Goal: Task Accomplishment & Management: Manage account settings

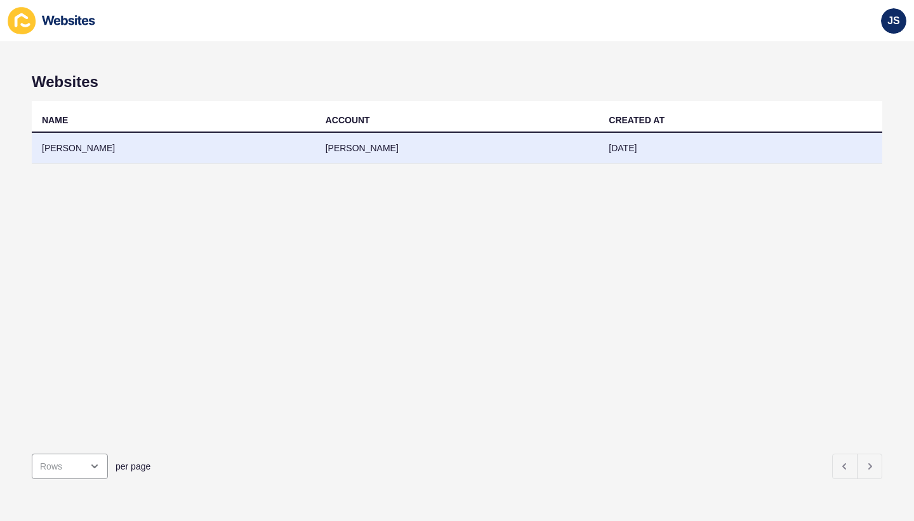
click at [99, 142] on td "[PERSON_NAME]" at bounding box center [174, 148] width 284 height 31
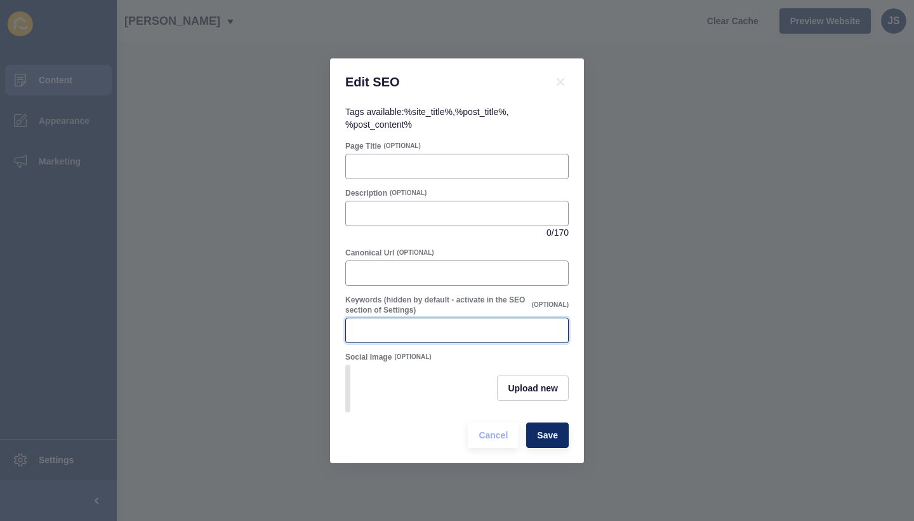
click at [406, 328] on input "Keywords (hidden by default - activate in the SEO section of Settings)" at bounding box center [457, 330] width 207 height 13
paste input "Why Autumn is a Good Time to Buy"
type input "Why Autumn is a Good Time to Buy"
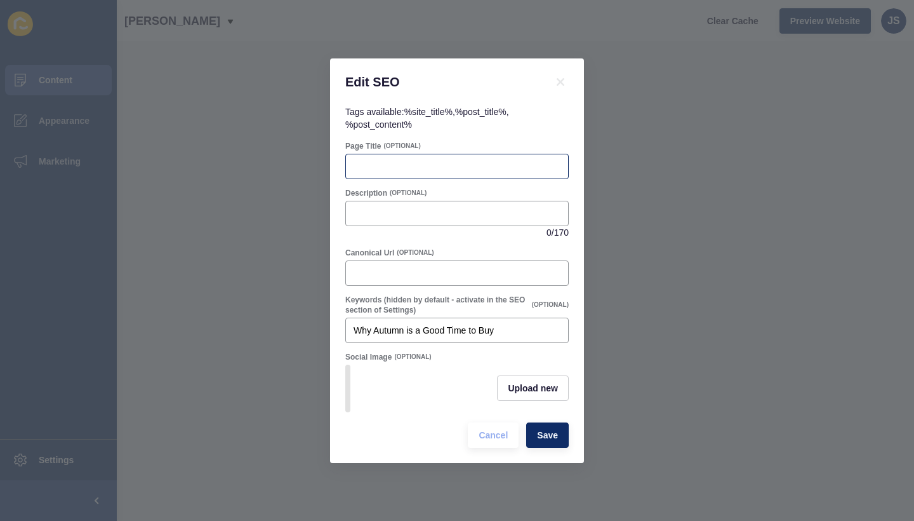
click at [415, 173] on div at bounding box center [457, 166] width 224 height 25
paste input "Why Autumn is a Good Time to Buy"
type input "Why Autumn is a Good Time to Buy"
click at [457, 225] on div at bounding box center [457, 213] width 224 height 25
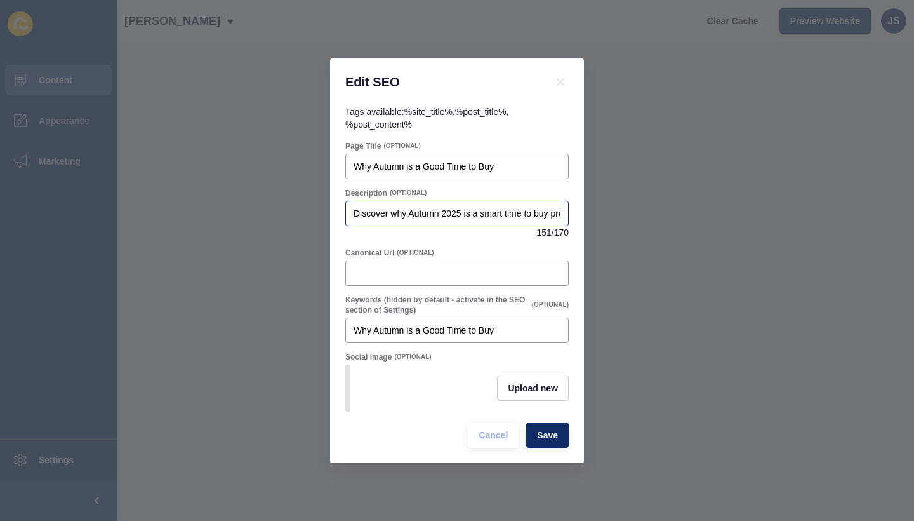
click at [457, 225] on div "Discover why Autumn 2025 is a smart time to buy property in the [GEOGRAPHIC_DAT…" at bounding box center [457, 213] width 224 height 25
click at [562, 213] on div "Discover why Autumn 2025 is a smart time to buy property in the [GEOGRAPHIC_DAT…" at bounding box center [457, 213] width 224 height 25
type input "Discover why Autumn 2025 is a smart time to buy property in the [GEOGRAPHIC_DAT…"
click at [545, 439] on span "Save" at bounding box center [547, 435] width 21 height 13
click at [489, 215] on input "Discover why Autumn 2025 is a smart time to buy property in the [GEOGRAPHIC_DAT…" at bounding box center [457, 213] width 207 height 13
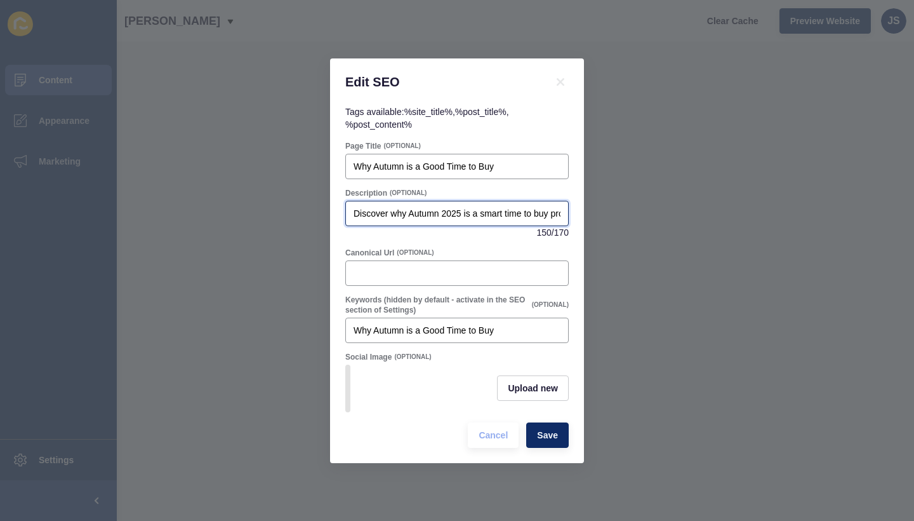
click at [489, 215] on input "Discover why Autumn 2025 is a smart time to buy property in the [GEOGRAPHIC_DAT…" at bounding box center [457, 213] width 207 height 13
click at [553, 438] on span "Save" at bounding box center [547, 435] width 21 height 13
click at [553, 444] on button "Save" at bounding box center [547, 434] width 43 height 25
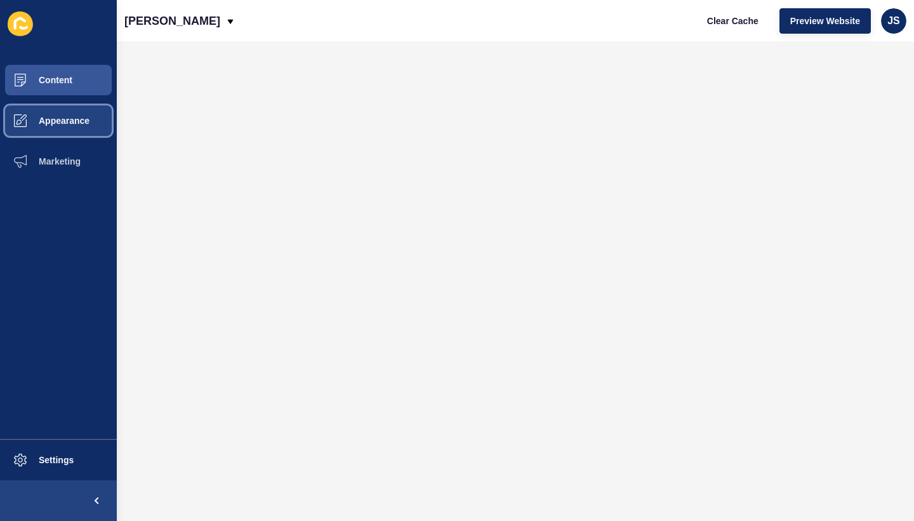
click at [80, 117] on span "Appearance" at bounding box center [43, 121] width 91 height 10
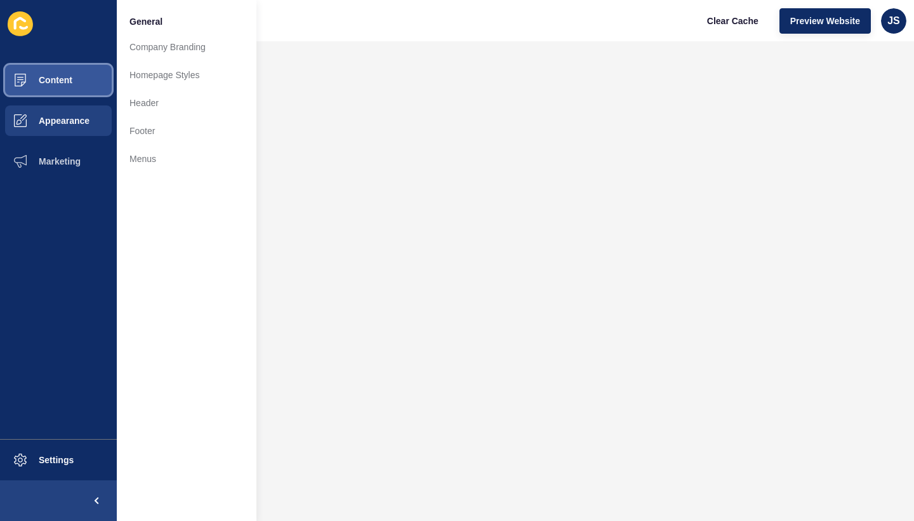
click at [67, 93] on button "Content" at bounding box center [58, 80] width 117 height 41
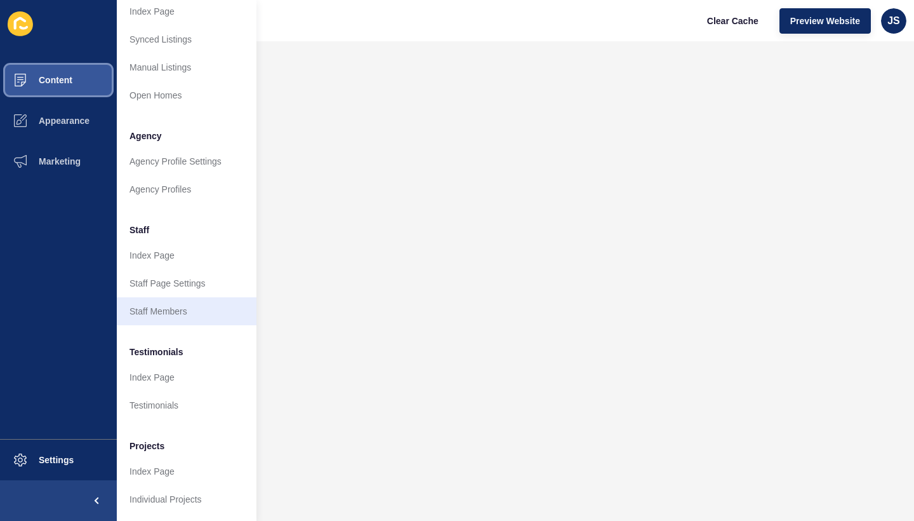
scroll to position [224, 0]
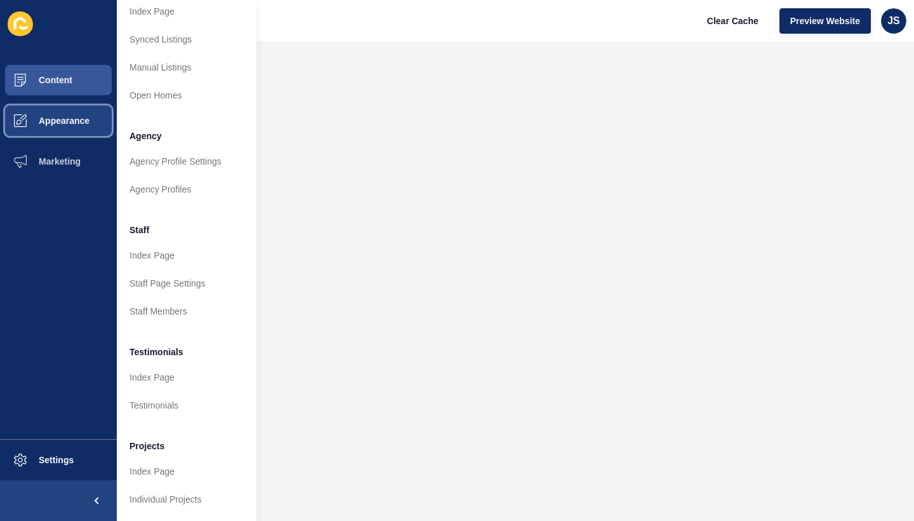
click at [58, 122] on span "Appearance" at bounding box center [43, 121] width 91 height 10
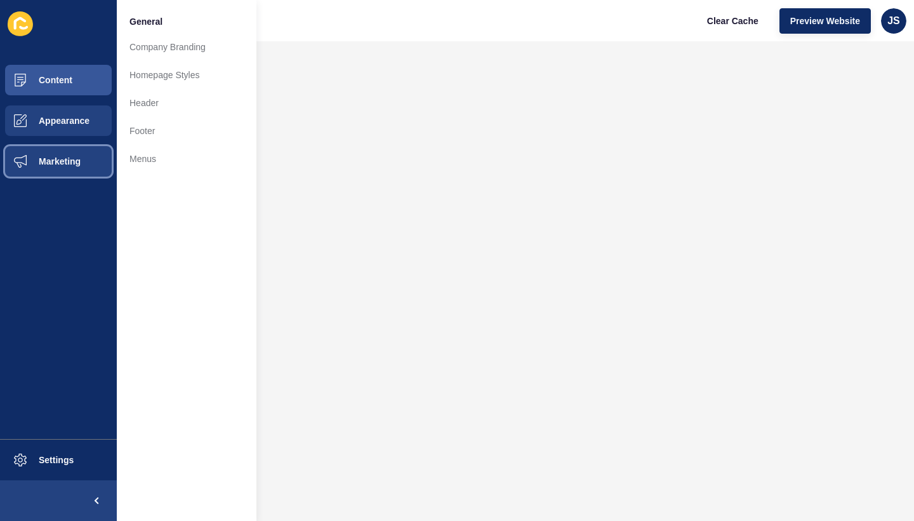
click at [59, 175] on button "Marketing" at bounding box center [58, 161] width 117 height 41
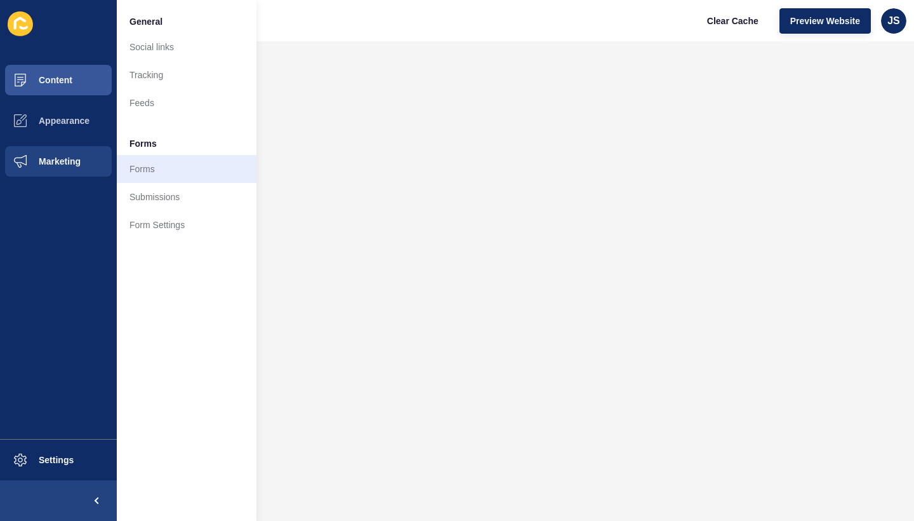
click at [145, 168] on link "Forms" at bounding box center [187, 169] width 140 height 28
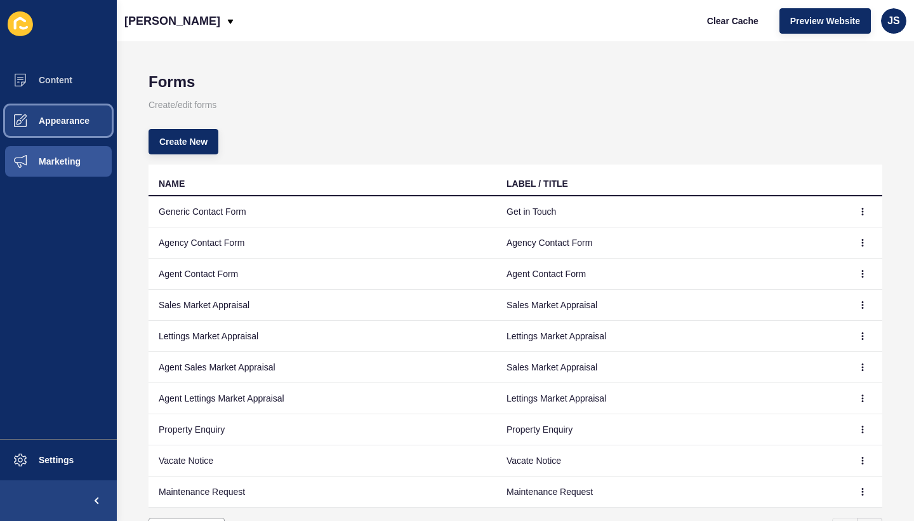
click at [88, 135] on button "Appearance" at bounding box center [58, 120] width 117 height 41
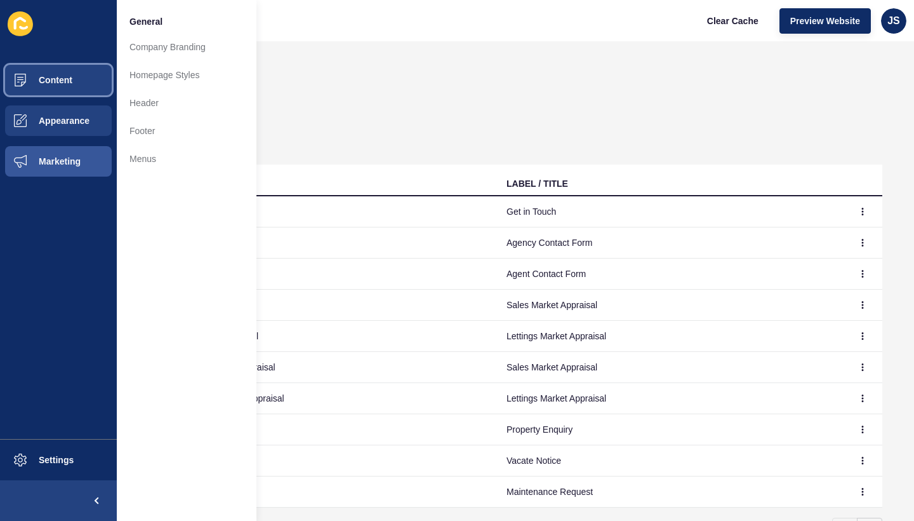
click at [70, 94] on button "Content" at bounding box center [58, 80] width 117 height 41
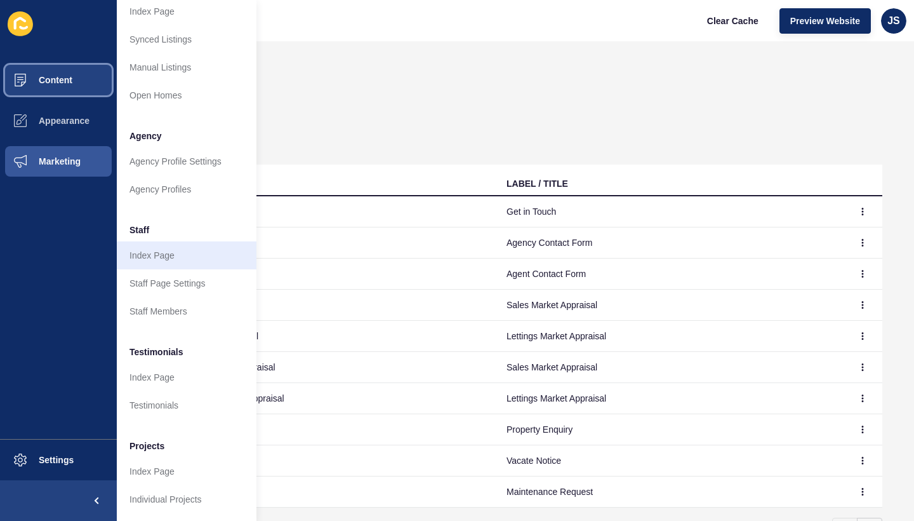
scroll to position [224, 0]
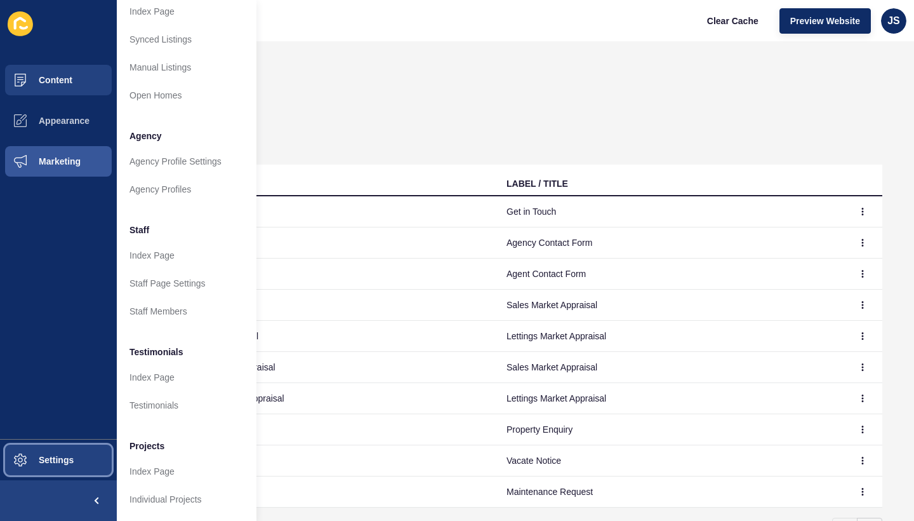
click at [71, 460] on span "Settings" at bounding box center [36, 460] width 76 height 10
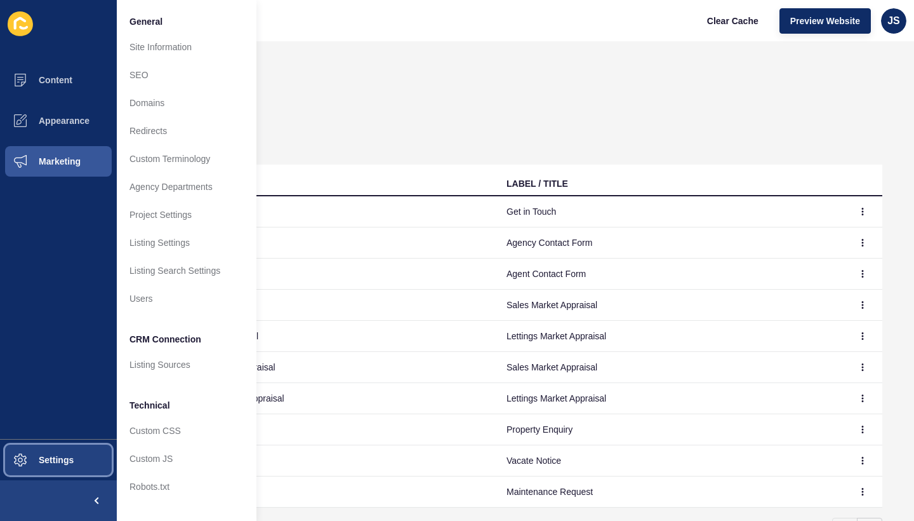
scroll to position [0, 0]
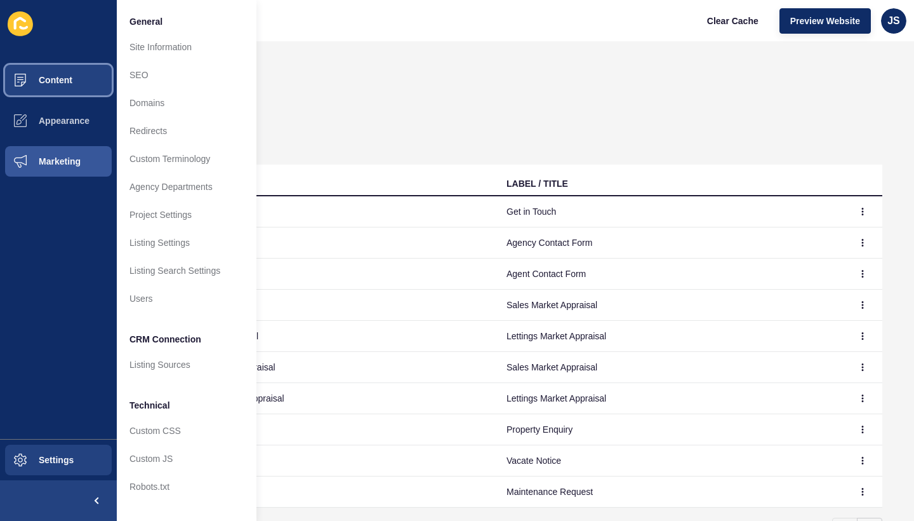
click at [51, 81] on span "Content" at bounding box center [35, 80] width 74 height 10
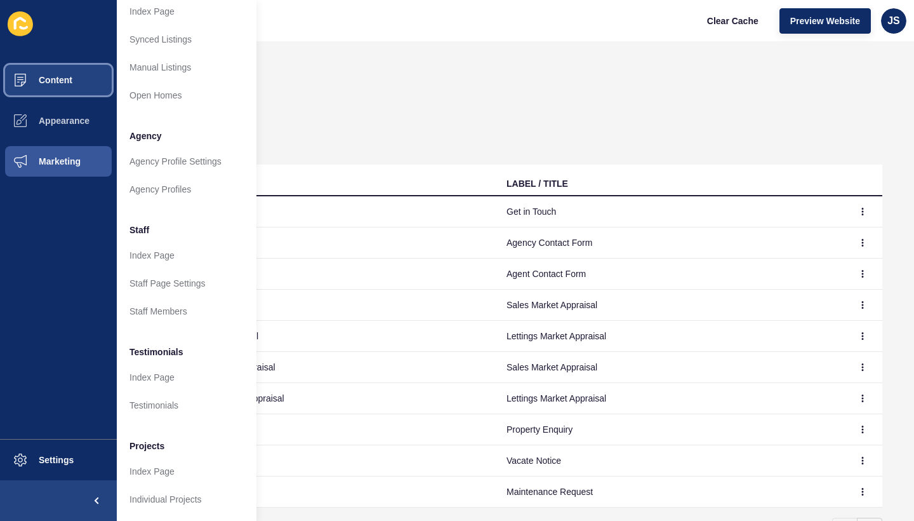
scroll to position [224, 0]
click at [81, 91] on button "Content" at bounding box center [58, 80] width 117 height 41
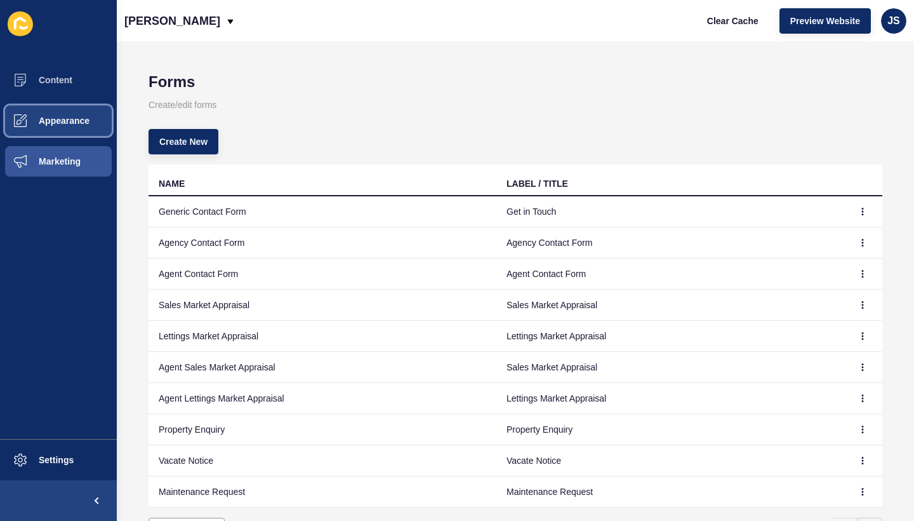
click at [83, 115] on button "Appearance" at bounding box center [58, 120] width 117 height 41
